Goal: Find specific page/section

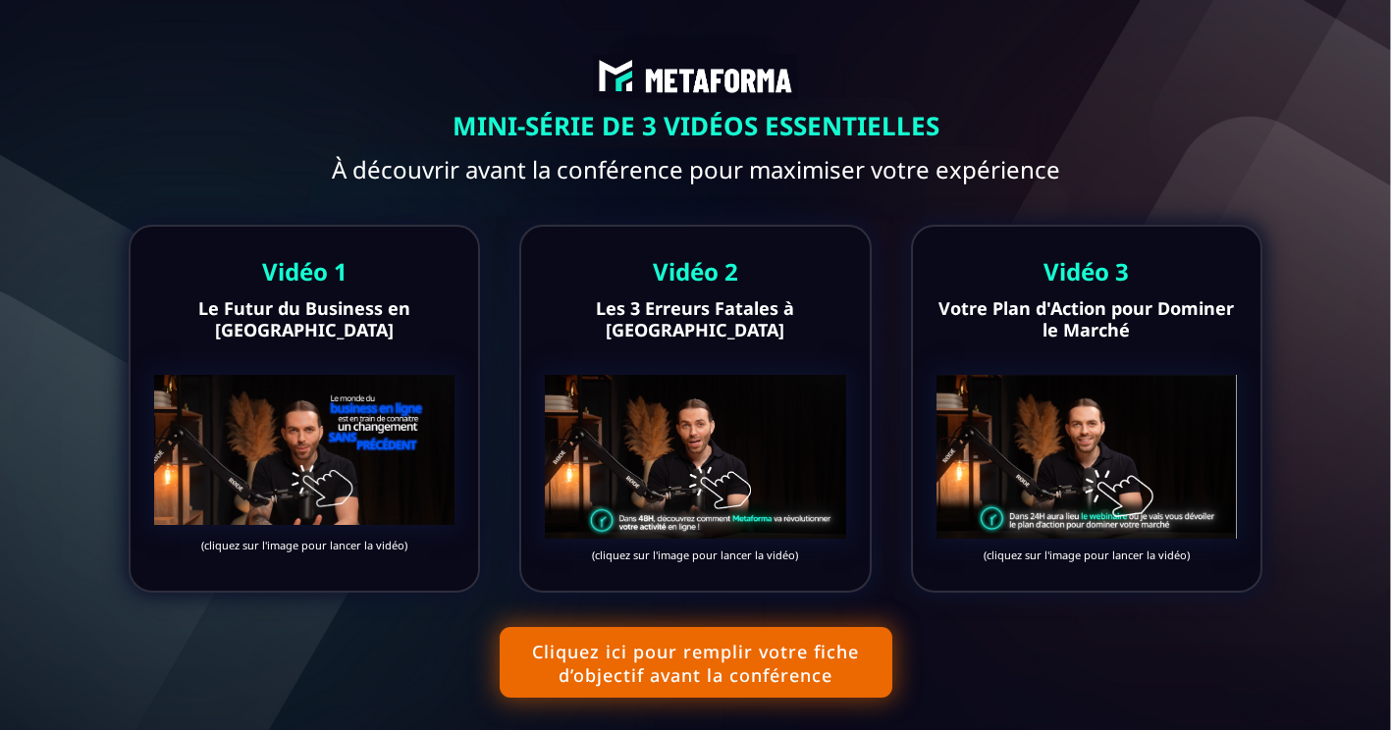
click at [347, 382] on img at bounding box center [304, 450] width 300 height 150
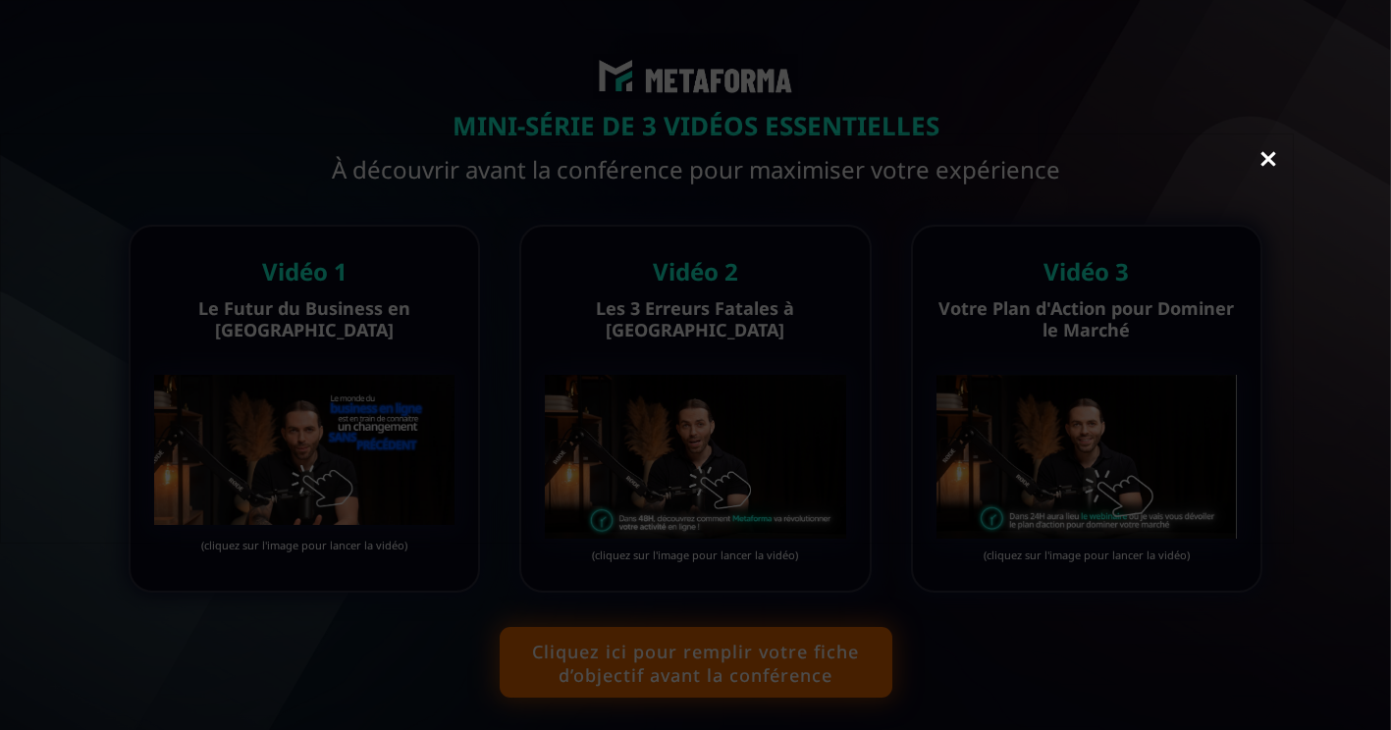
click at [1260, 165] on link "Close" at bounding box center [1267, 160] width 39 height 43
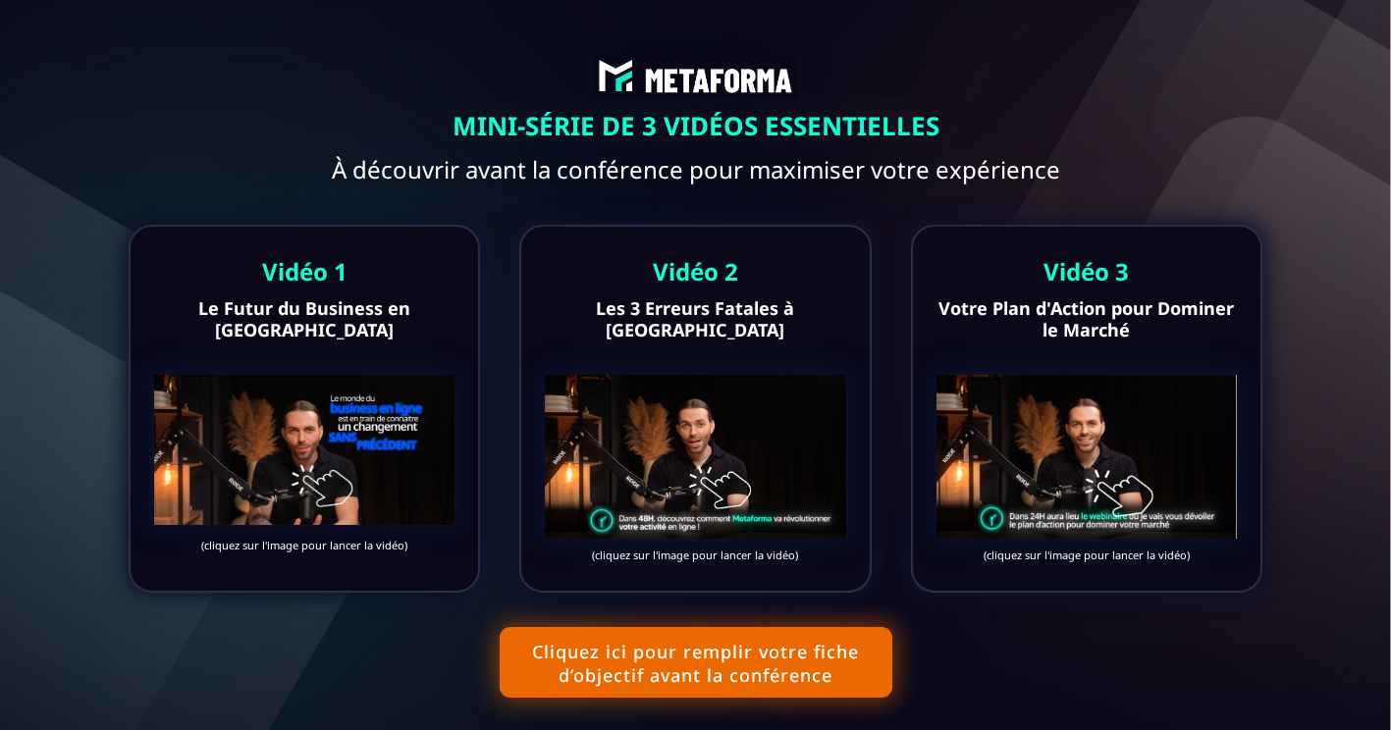
click at [723, 488] on img at bounding box center [695, 457] width 300 height 164
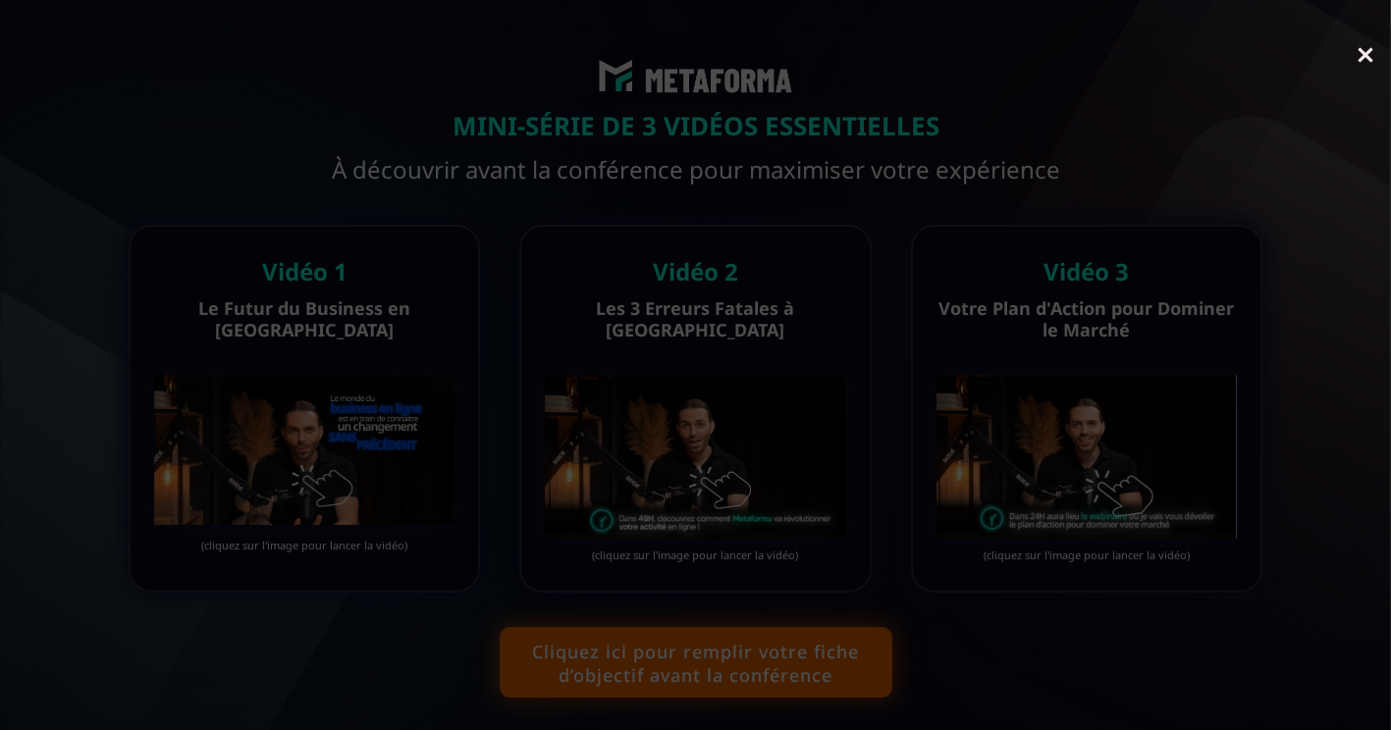
click at [1368, 59] on link "Close" at bounding box center [1365, 56] width 39 height 43
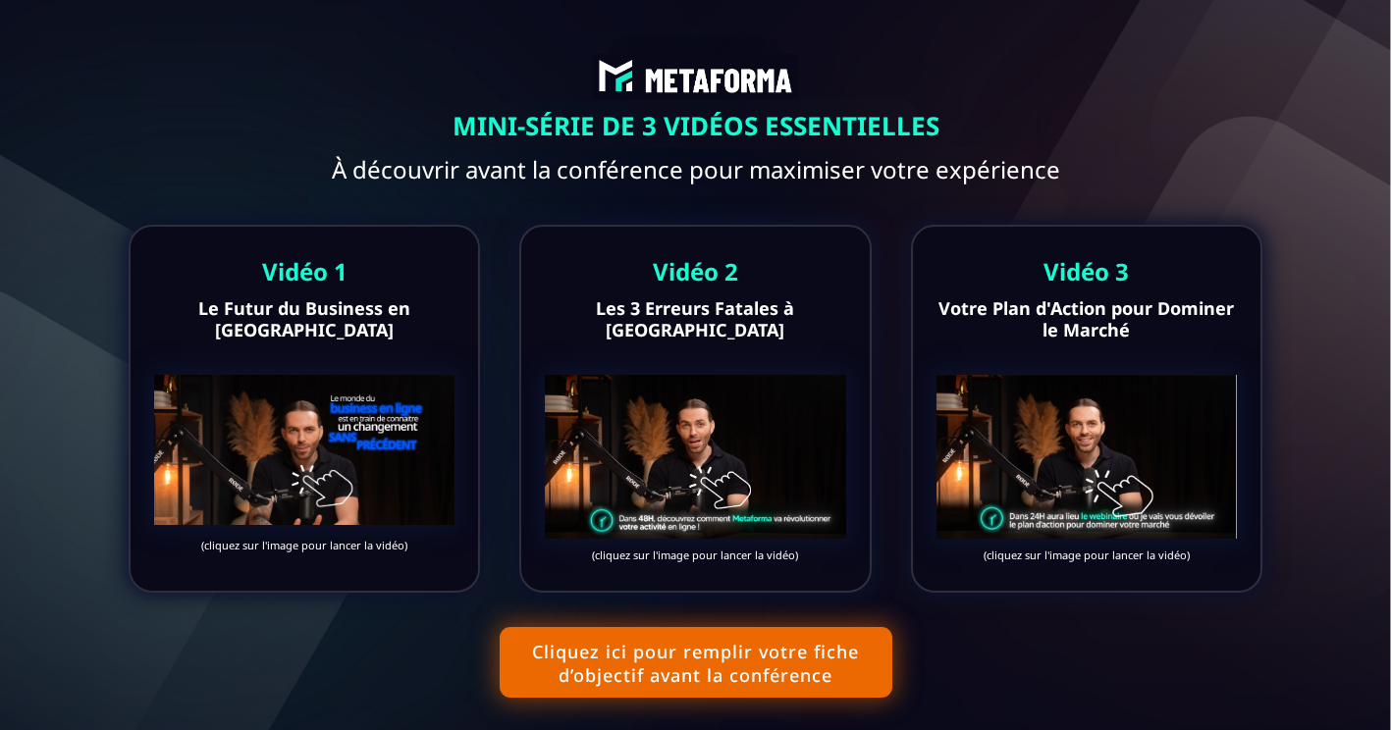
click at [348, 510] on img at bounding box center [304, 450] width 300 height 150
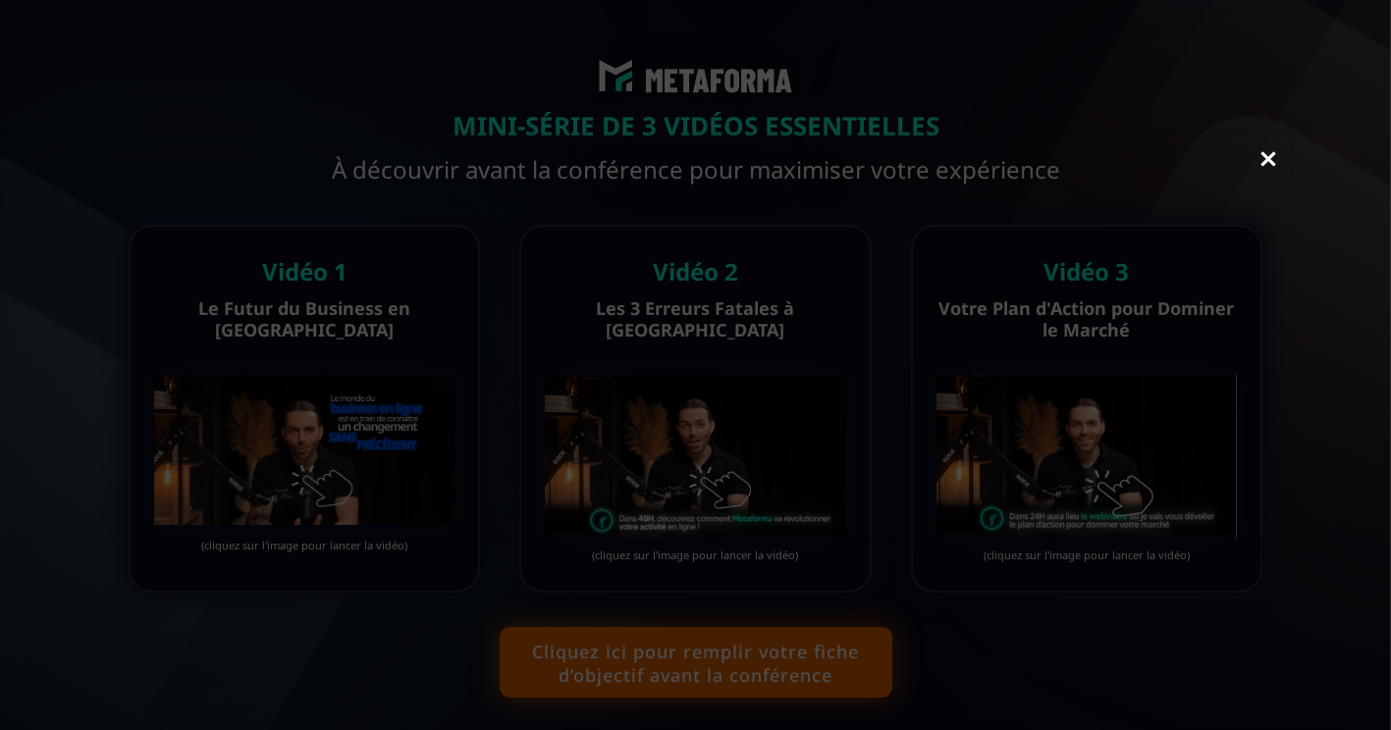
click at [1267, 174] on link "Close" at bounding box center [1267, 160] width 39 height 43
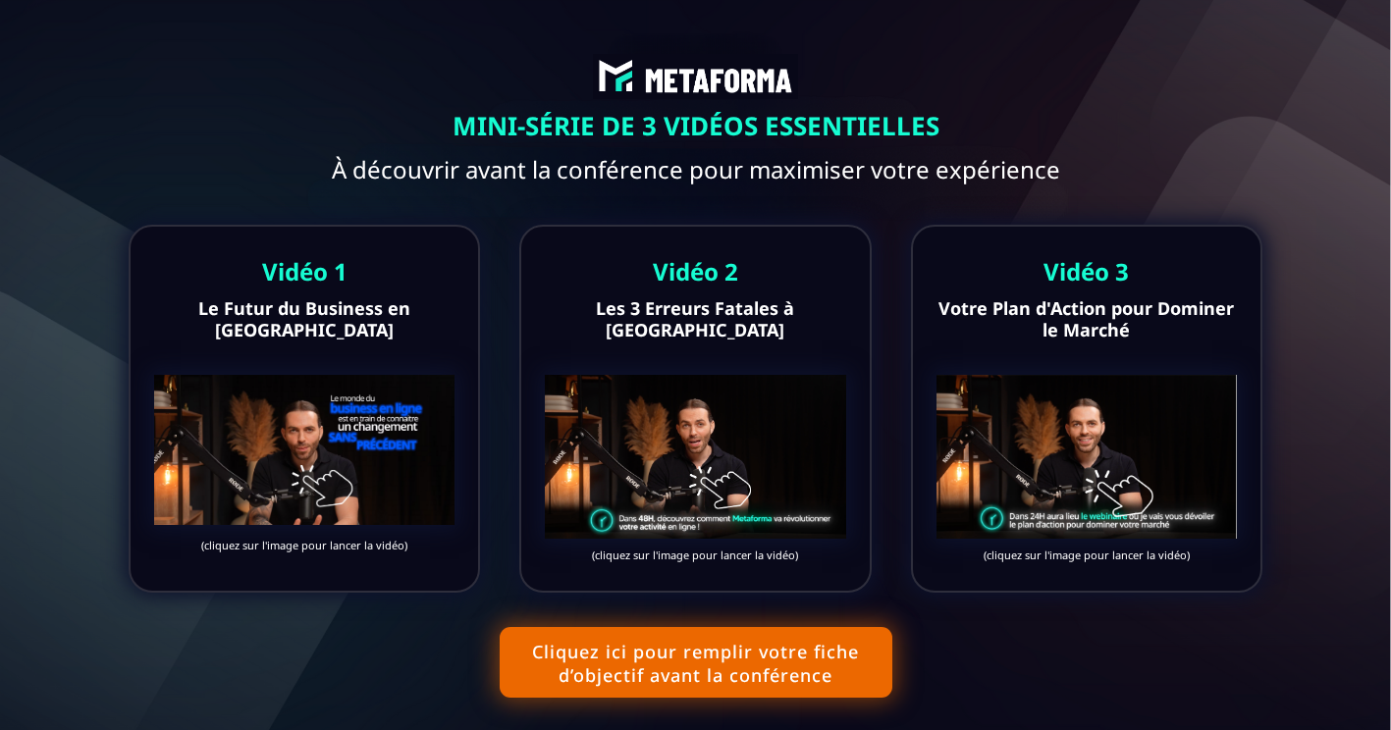
click at [752, 501] on img at bounding box center [695, 457] width 300 height 164
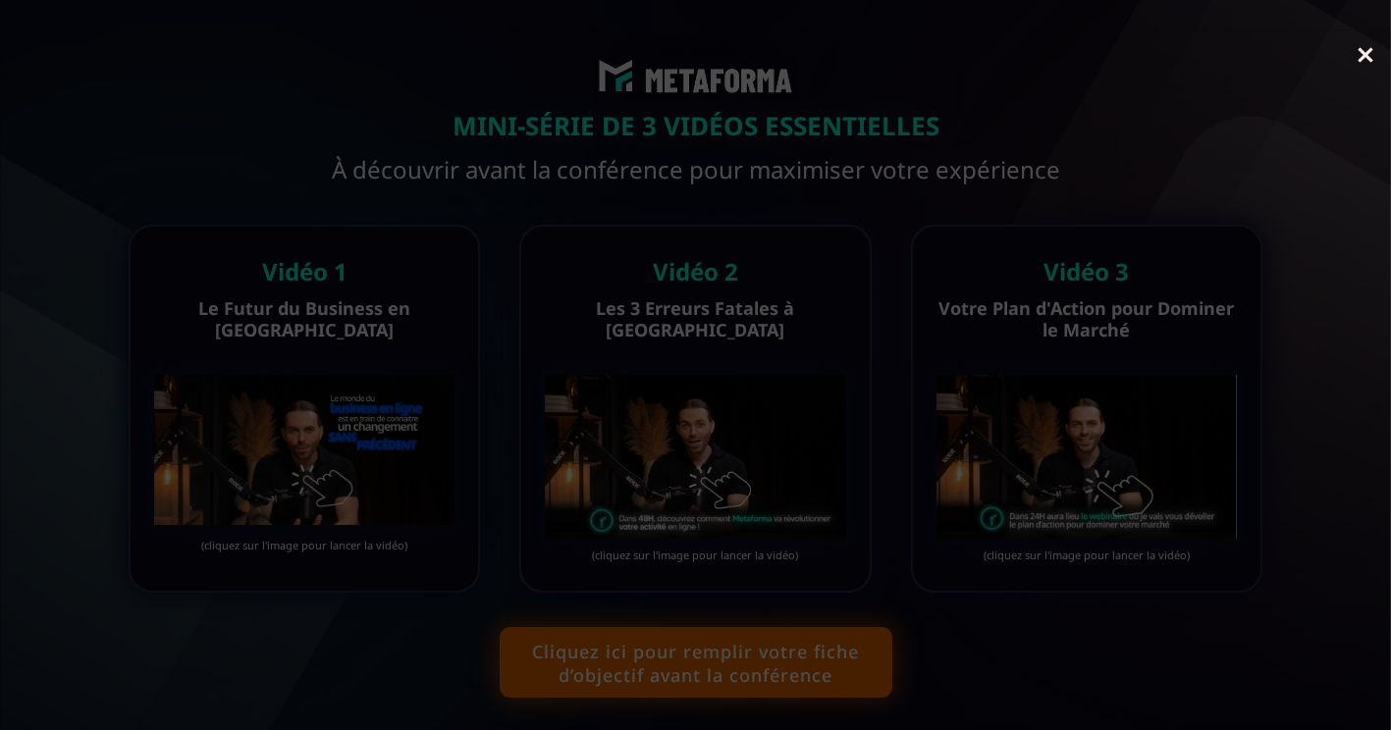
scroll to position [69, 0]
click at [1365, 34] on div at bounding box center [695, 331] width 1349 height 701
click at [1372, 55] on link "Close" at bounding box center [1365, 56] width 39 height 43
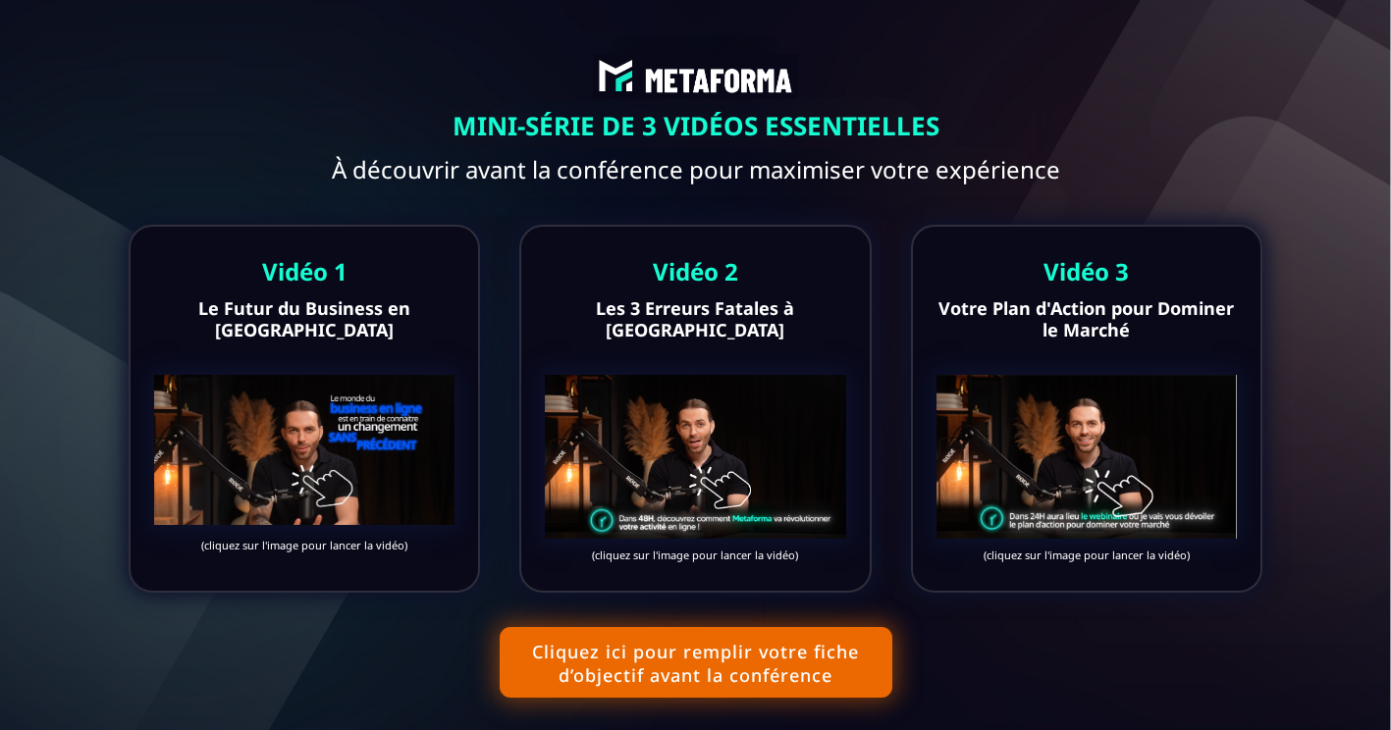
click at [1084, 467] on img at bounding box center [1086, 457] width 300 height 164
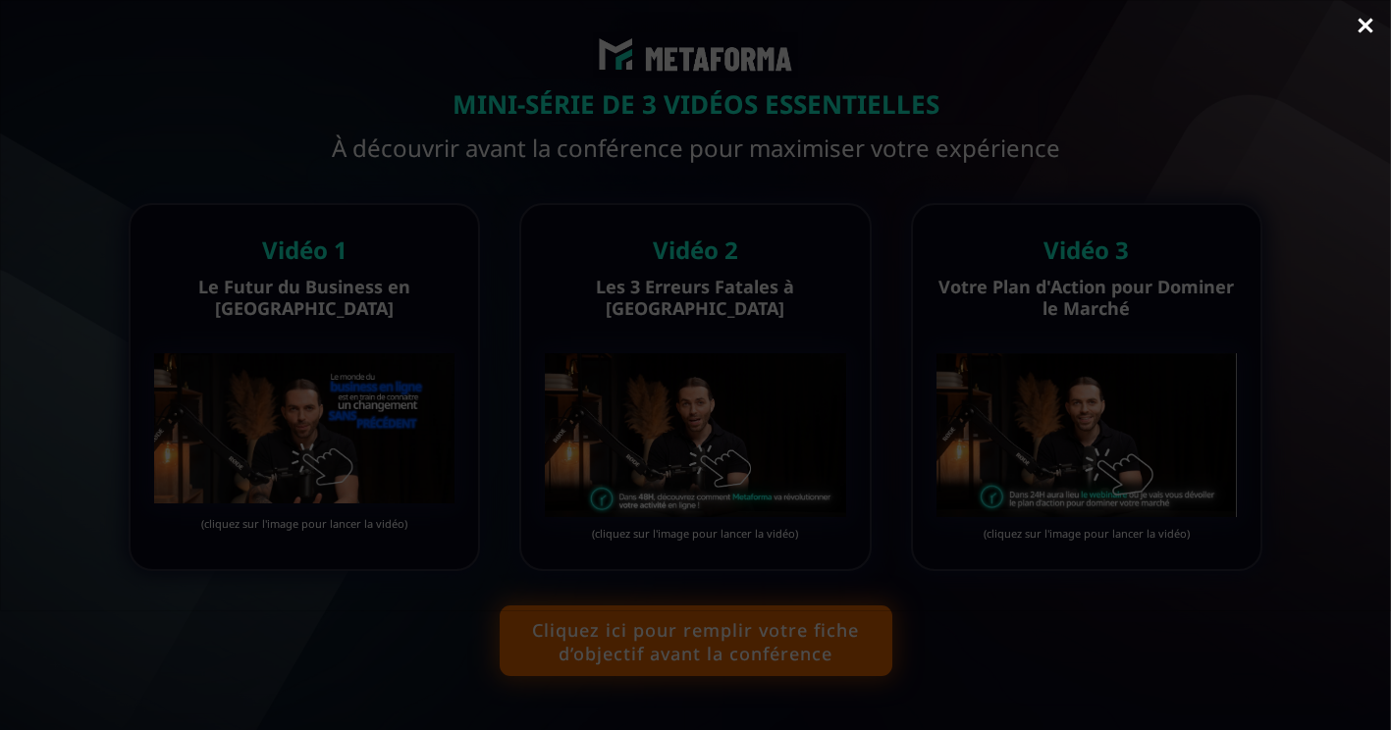
scroll to position [7, 0]
click at [1360, 24] on link "Close" at bounding box center [1365, 20] width 39 height 43
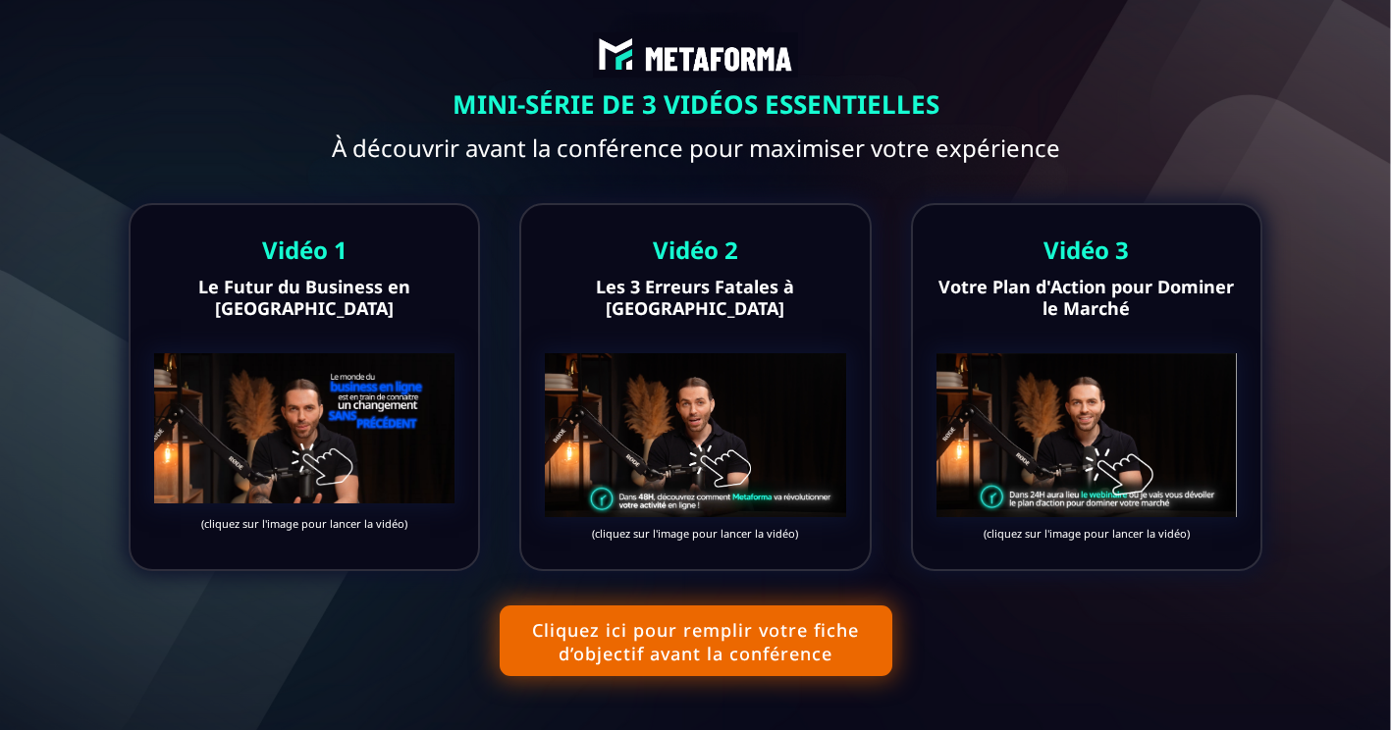
click at [813, 652] on button "Cliquez ici pour remplir votre fiche d’objectif avant la conférence" at bounding box center [696, 641] width 393 height 71
